Goal: Find specific page/section: Find specific page/section

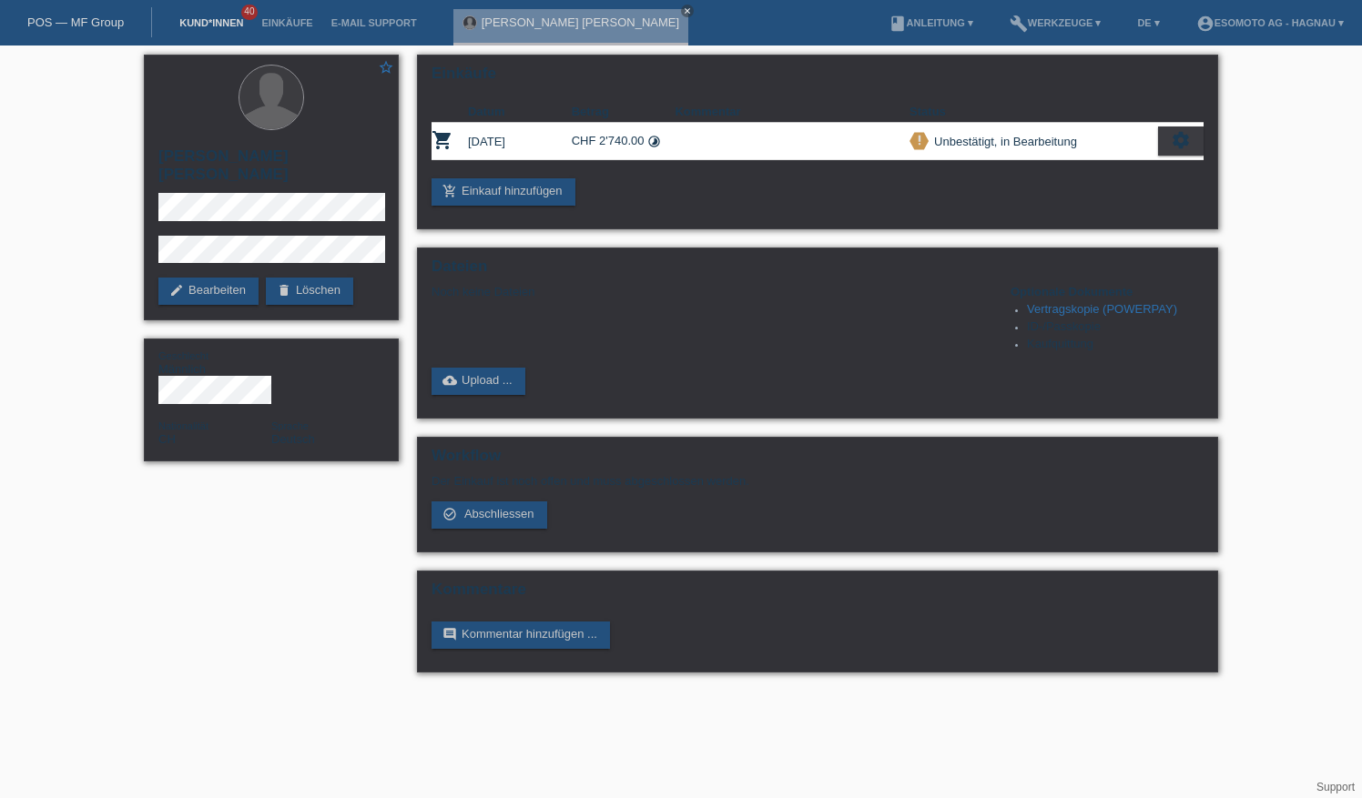
click at [220, 24] on link "Kund*innen" at bounding box center [211, 22] width 82 height 11
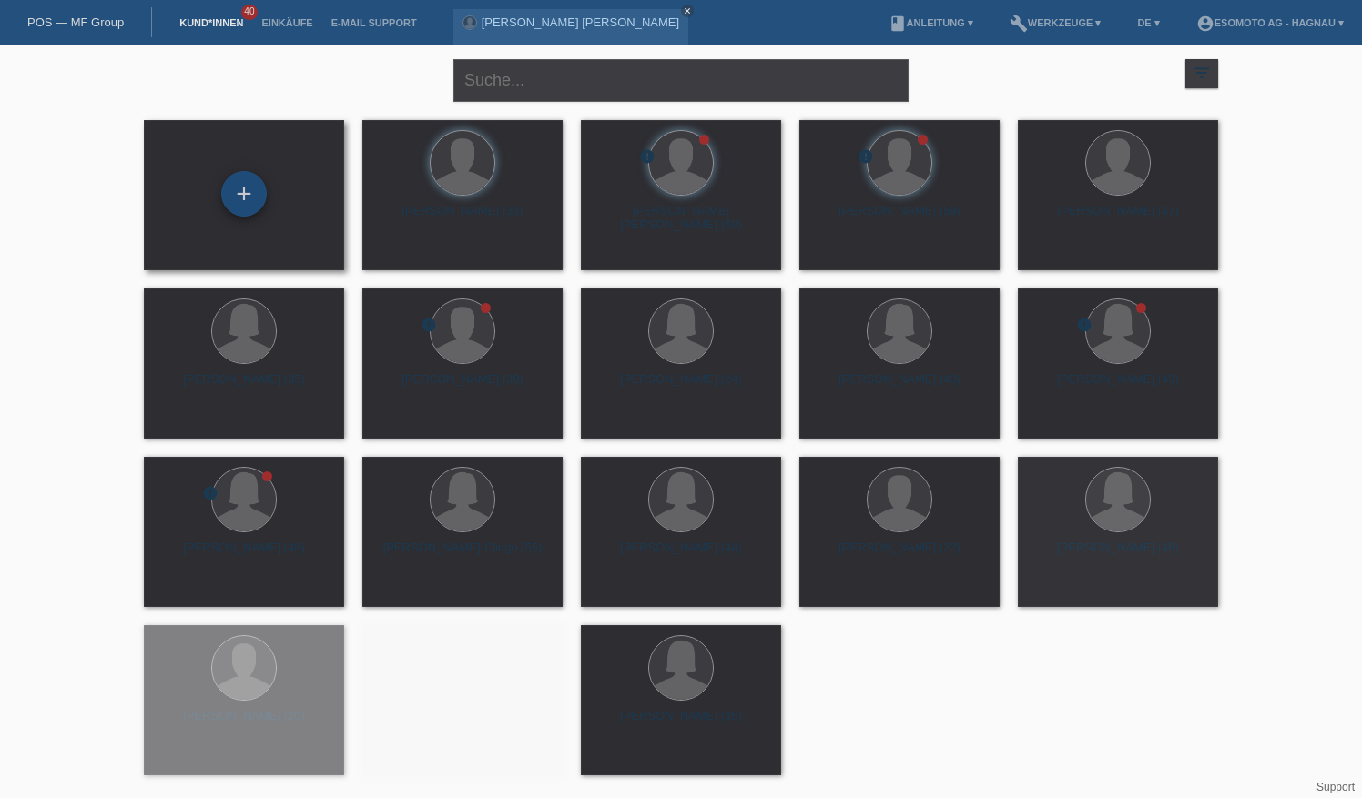
click at [253, 204] on div "+" at bounding box center [244, 194] width 46 height 46
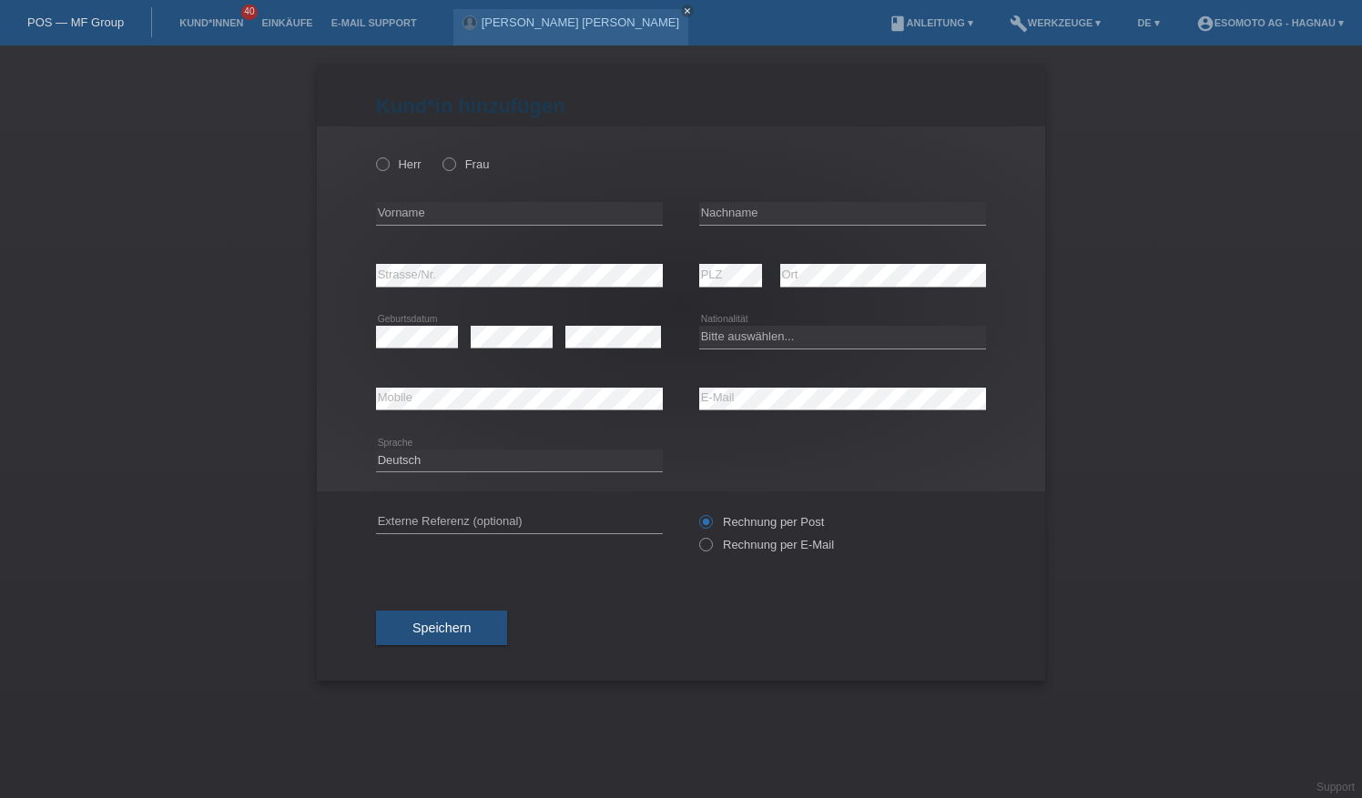
click at [195, 15] on li "Kund*innen 40" at bounding box center [211, 23] width 82 height 46
click at [206, 24] on link "Kund*innen" at bounding box center [211, 22] width 82 height 11
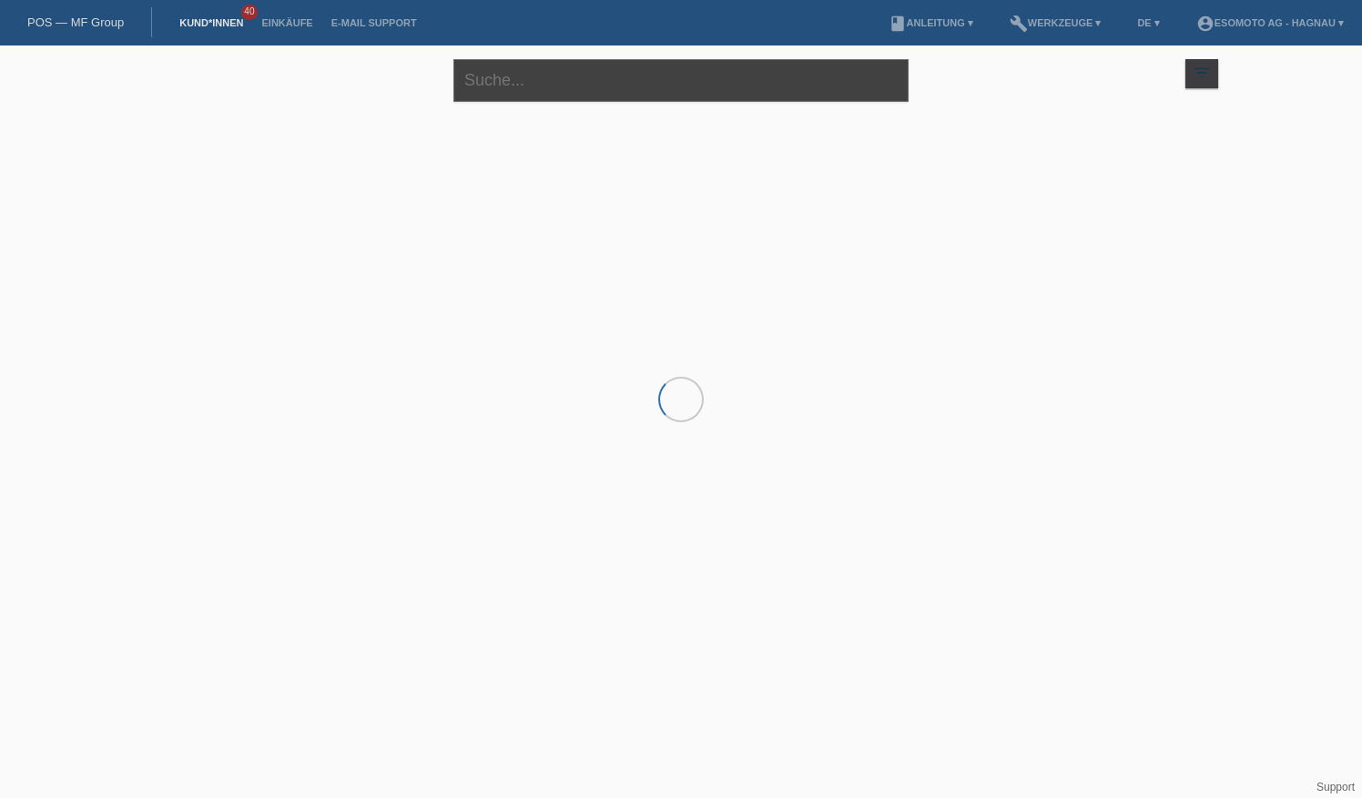
click at [608, 88] on input "text" at bounding box center [680, 80] width 455 height 43
type input "merbin"
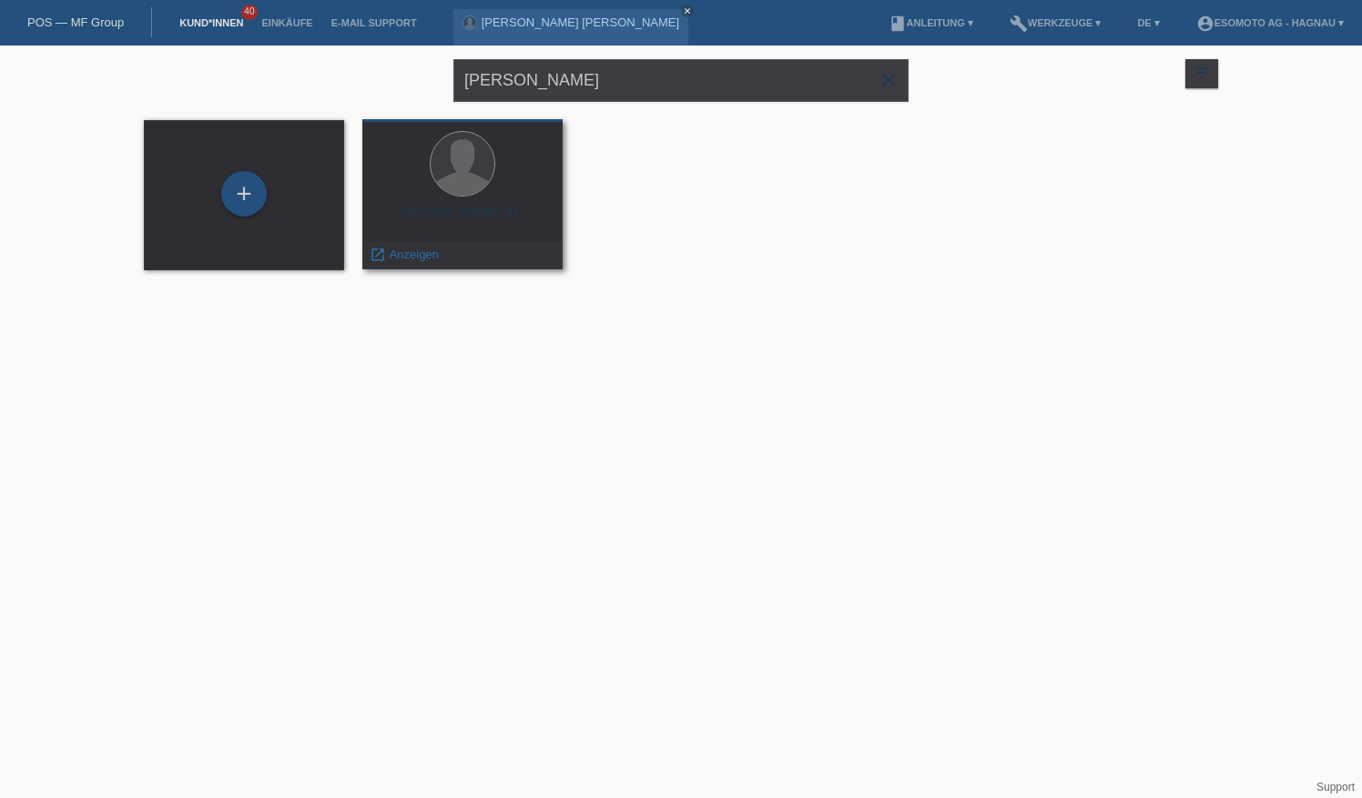
click at [486, 203] on div "Merbin Torres Marrero (41) launch Anzeigen" at bounding box center [462, 194] width 200 height 150
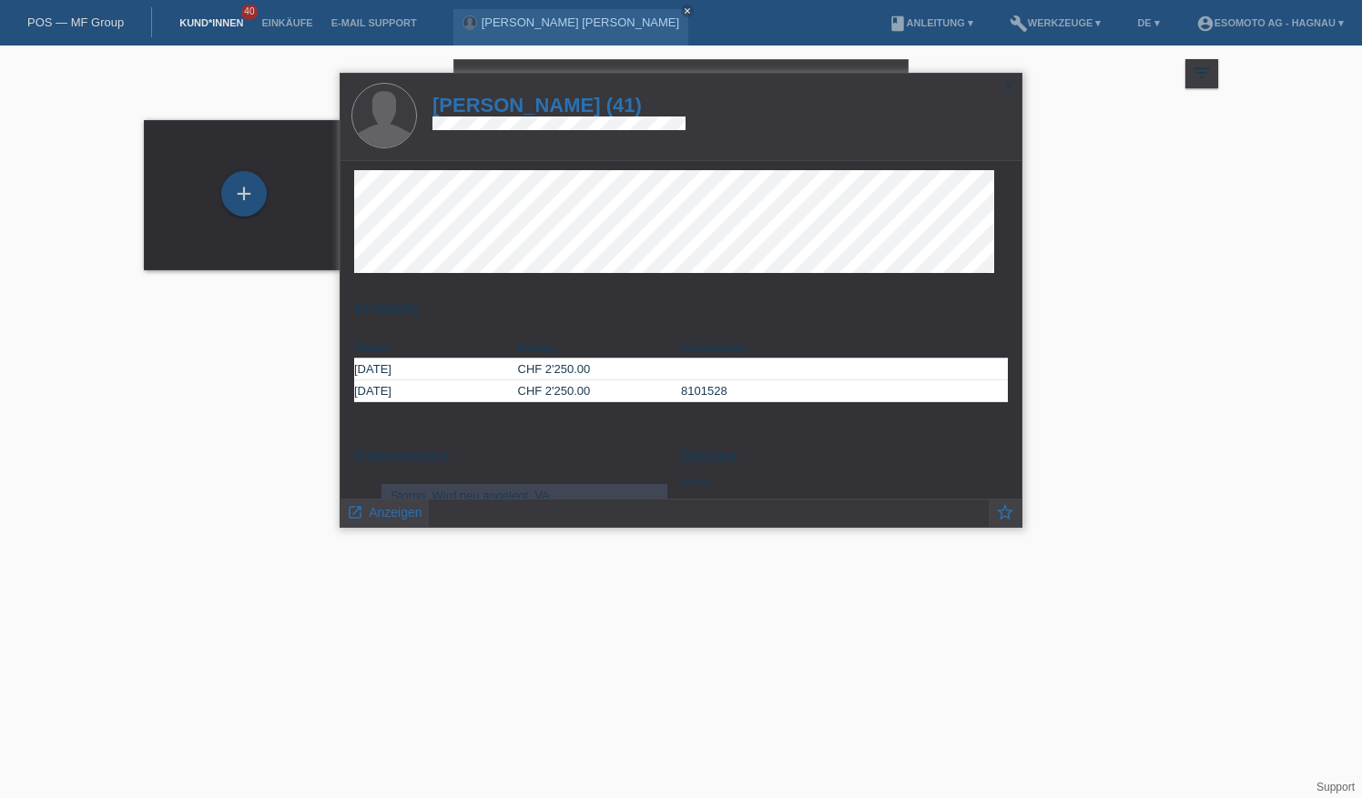
scroll to position [46, 0]
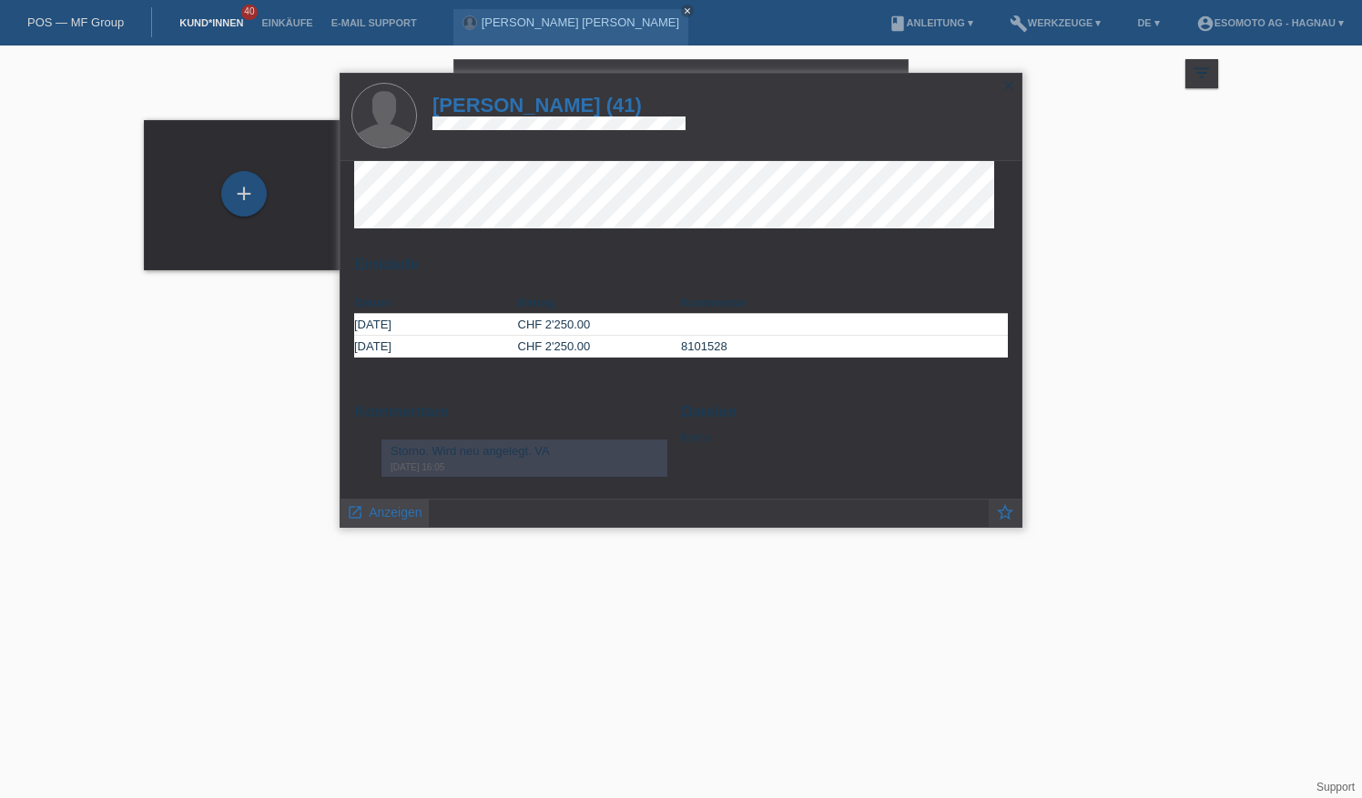
click at [390, 509] on span "Anzeigen" at bounding box center [395, 512] width 53 height 15
